Goal: Navigation & Orientation: Understand site structure

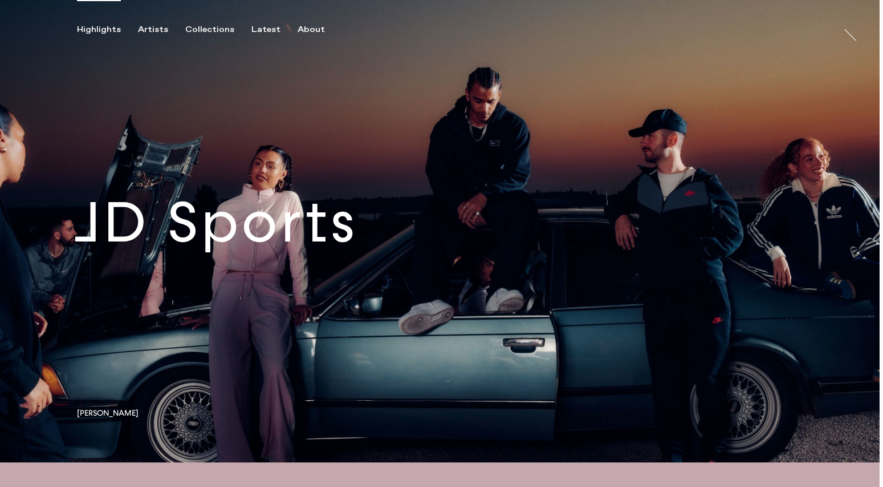
click at [440, 237] on link at bounding box center [440, 231] width 880 height 462
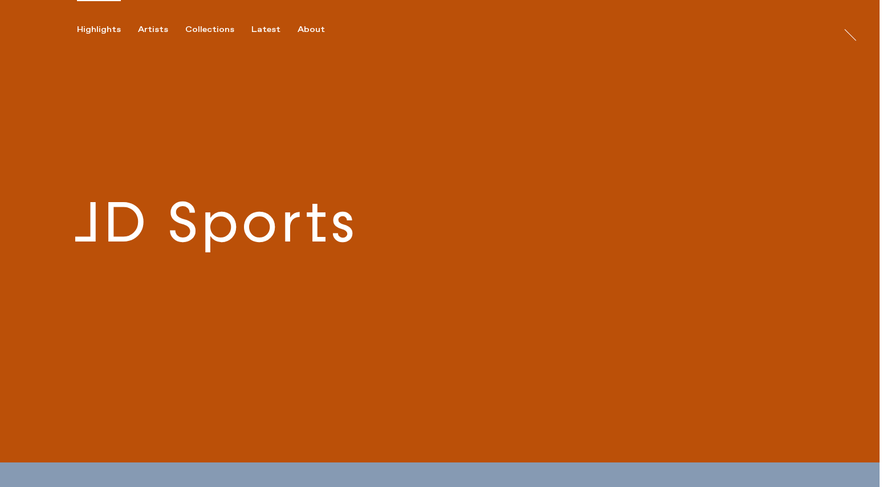
click at [363, 238] on link at bounding box center [440, 231] width 880 height 462
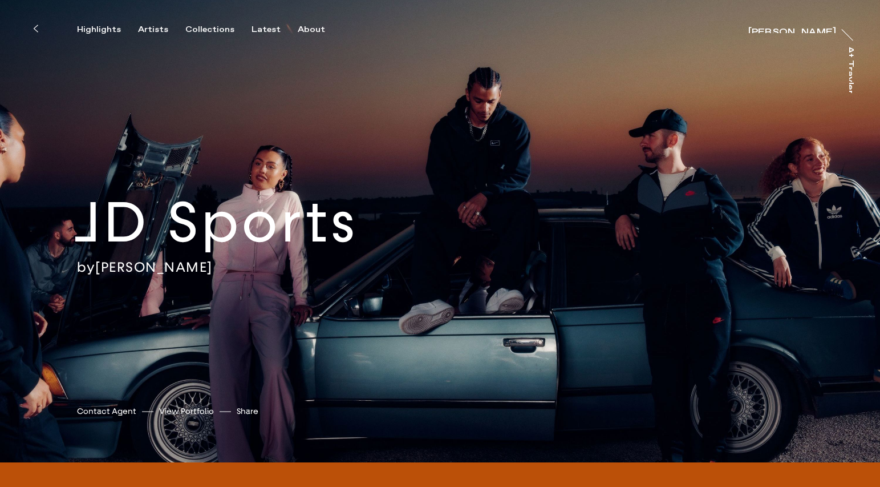
click at [316, 227] on h2 "JD Sports" at bounding box center [255, 222] width 362 height 71
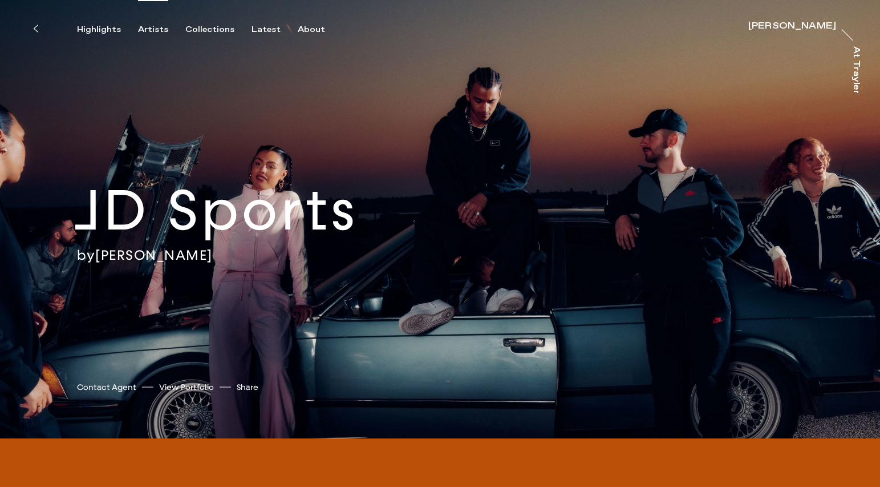
click at [150, 29] on div "Artists" at bounding box center [153, 30] width 30 height 10
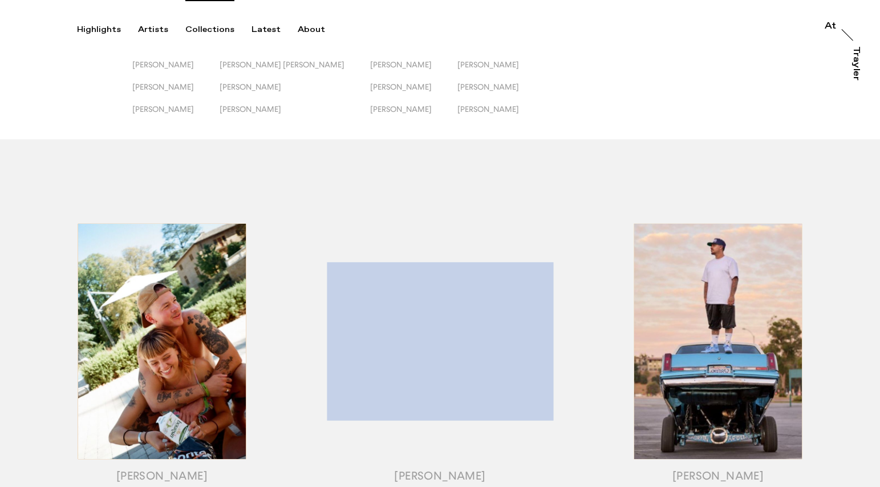
click at [212, 27] on div "Collections" at bounding box center [209, 30] width 49 height 10
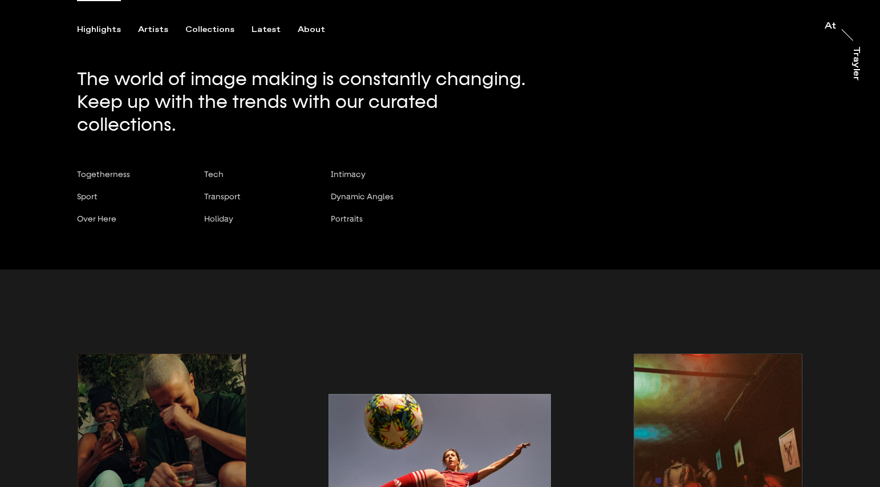
click at [104, 30] on div "Highlights" at bounding box center [99, 30] width 44 height 10
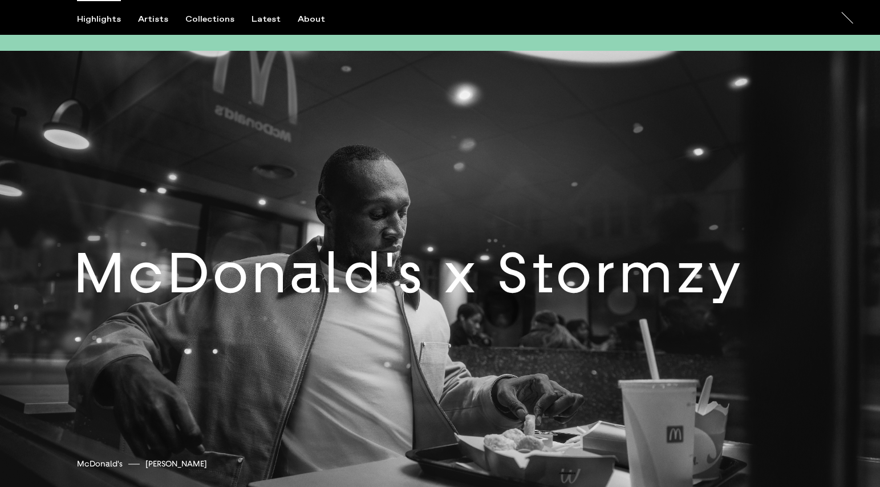
scroll to position [3638, 0]
